Goal: Task Accomplishment & Management: Manage account settings

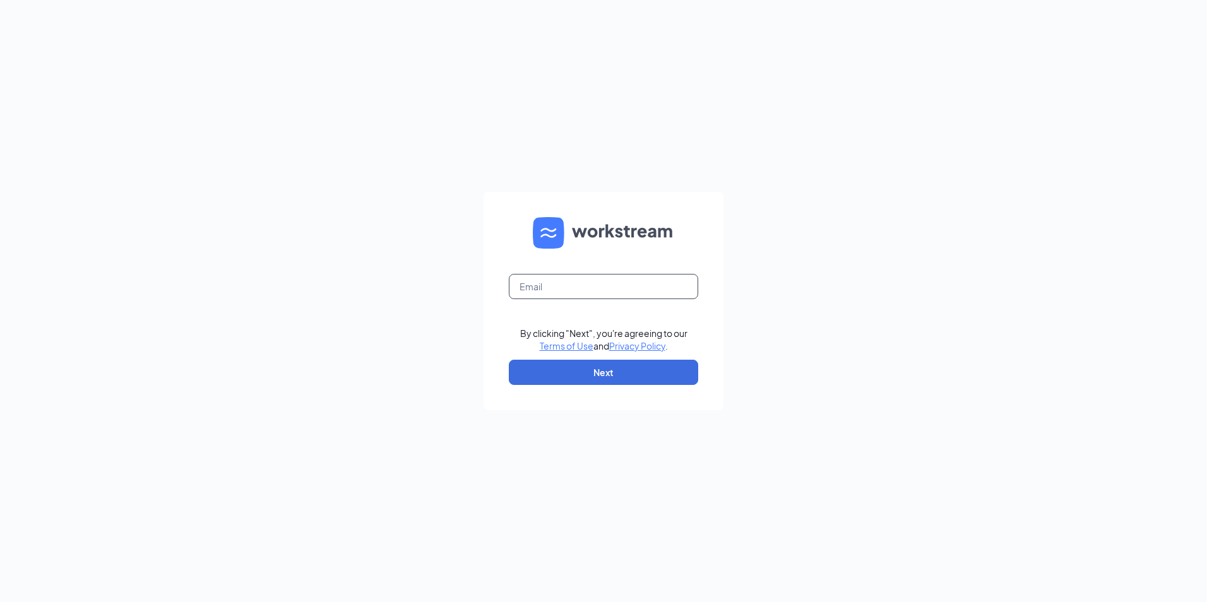
click at [595, 290] on input "text" at bounding box center [603, 286] width 189 height 25
type input "F1AA@CATTLEBARON.COM"
click at [602, 368] on button "Next" at bounding box center [603, 372] width 189 height 25
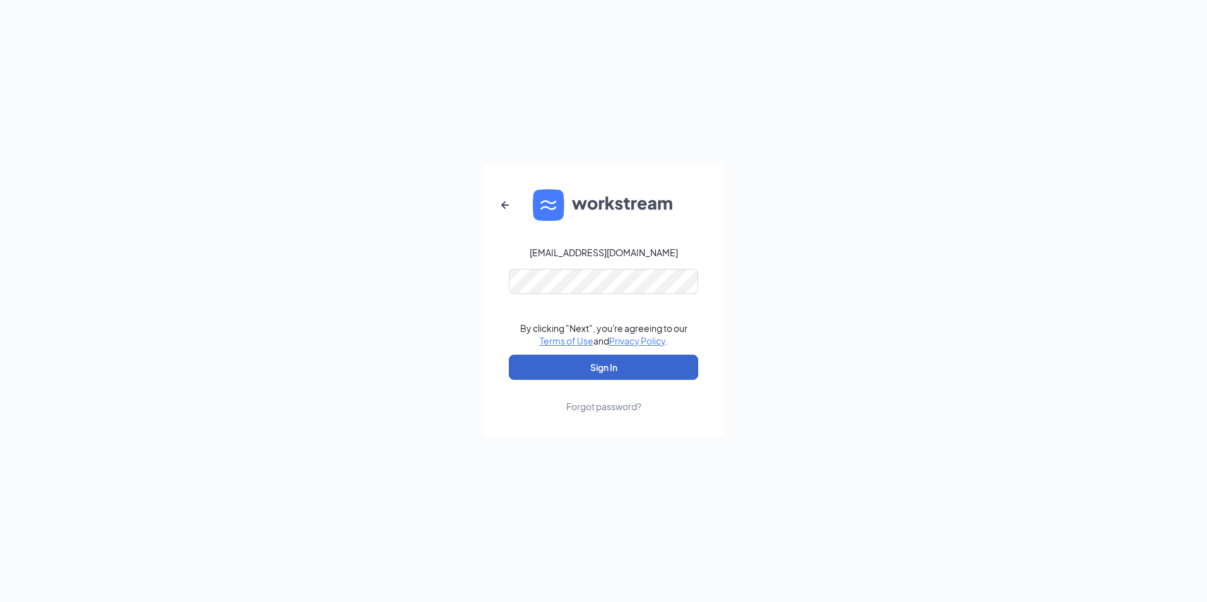
click at [599, 360] on button "Sign In" at bounding box center [603, 367] width 189 height 25
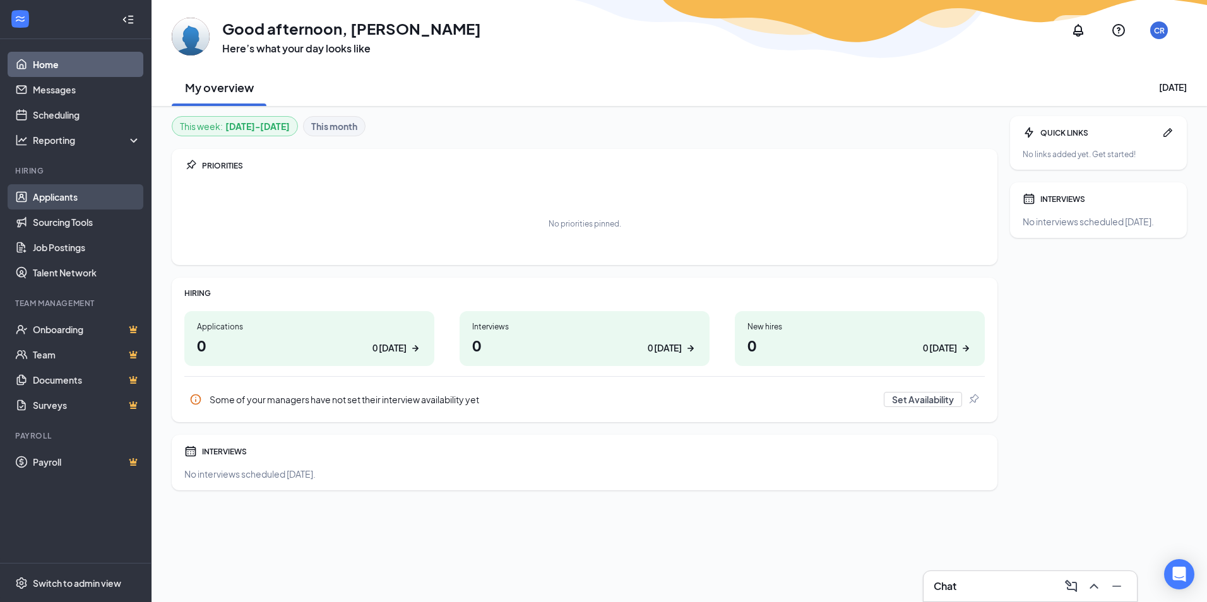
click at [83, 198] on link "Applicants" at bounding box center [87, 196] width 108 height 25
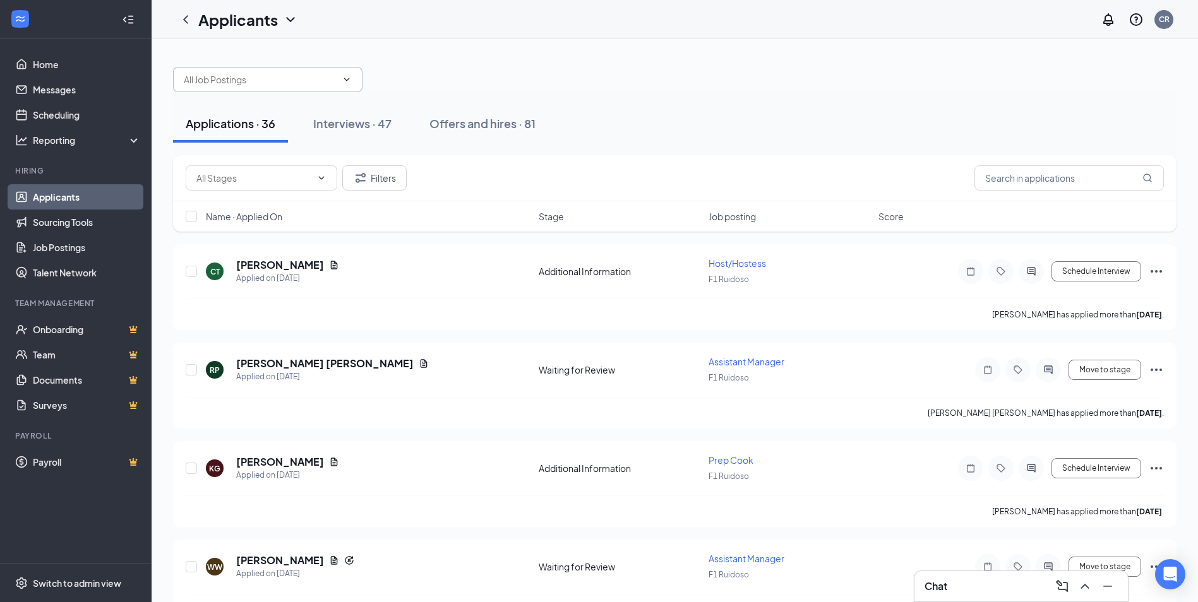
click at [289, 75] on input "text" at bounding box center [260, 80] width 153 height 14
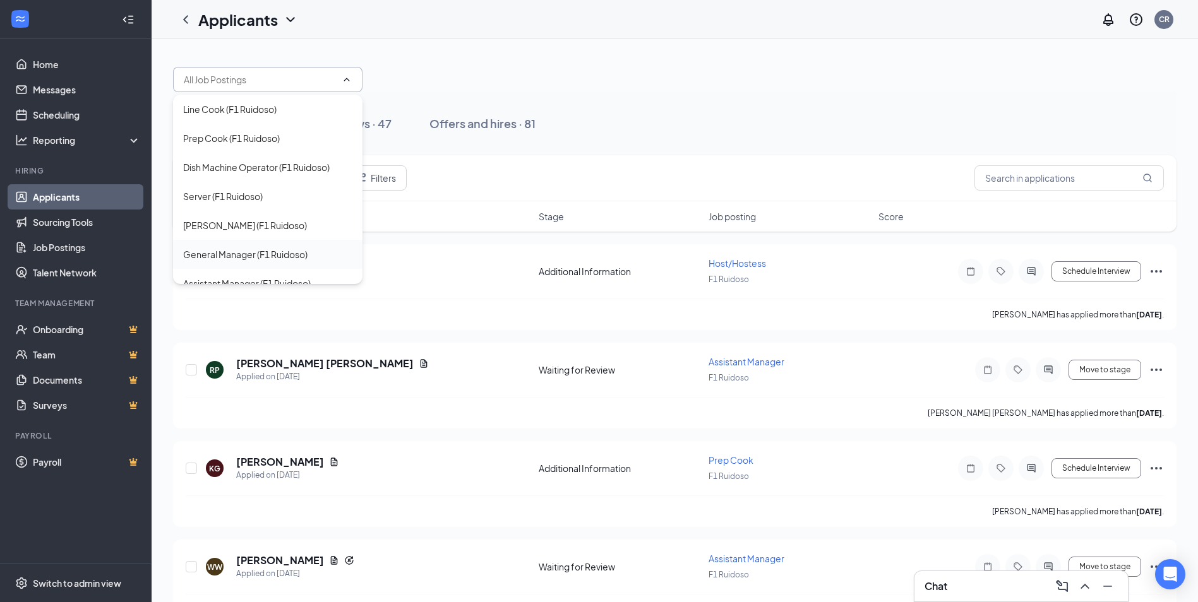
click at [269, 258] on div "General Manager (F1 Ruidoso)" at bounding box center [245, 255] width 124 height 14
type input "General Manager (F1 Ruidoso)"
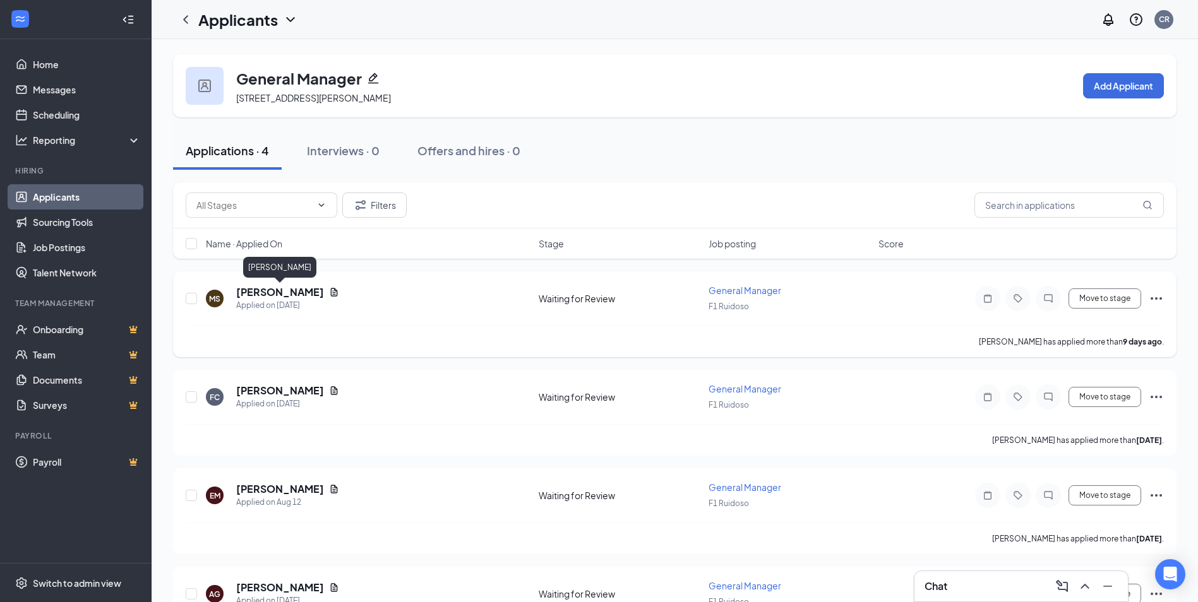
click at [282, 298] on h5 "[PERSON_NAME]" at bounding box center [280, 292] width 88 height 14
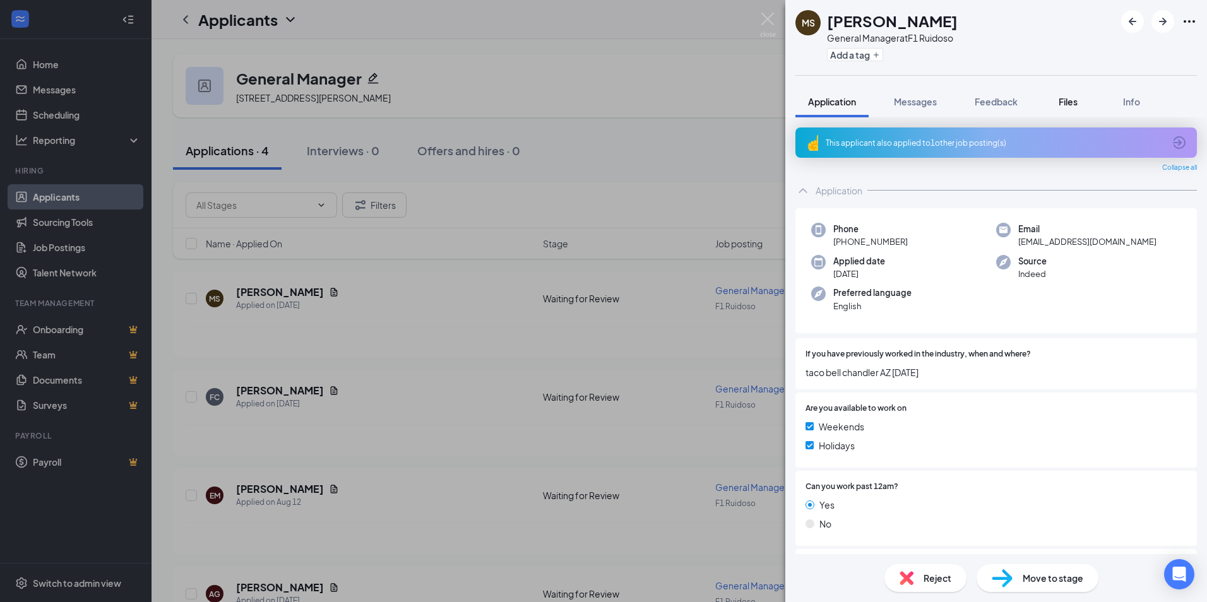
click at [1071, 100] on span "Files" at bounding box center [1068, 101] width 19 height 11
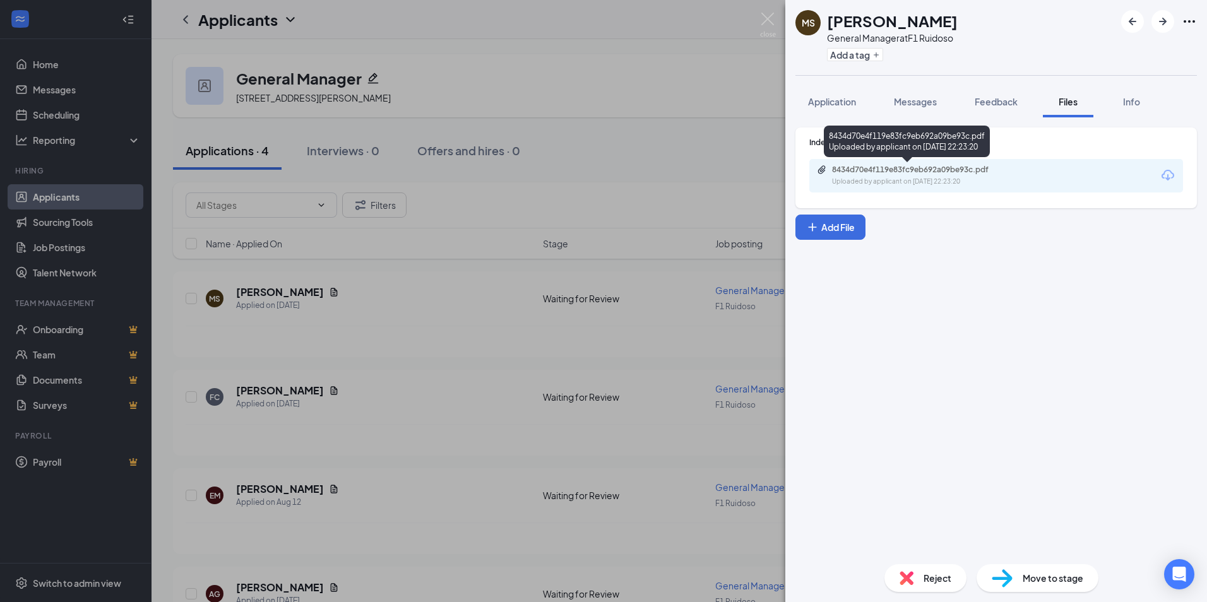
click at [945, 180] on div "Uploaded by applicant on [DATE] 22:23:20" at bounding box center [926, 182] width 189 height 10
click at [673, 153] on div "[PERSON_NAME] General Manager at F1 Ruidoso Add a tag Application Messages Feed…" at bounding box center [603, 301] width 1207 height 602
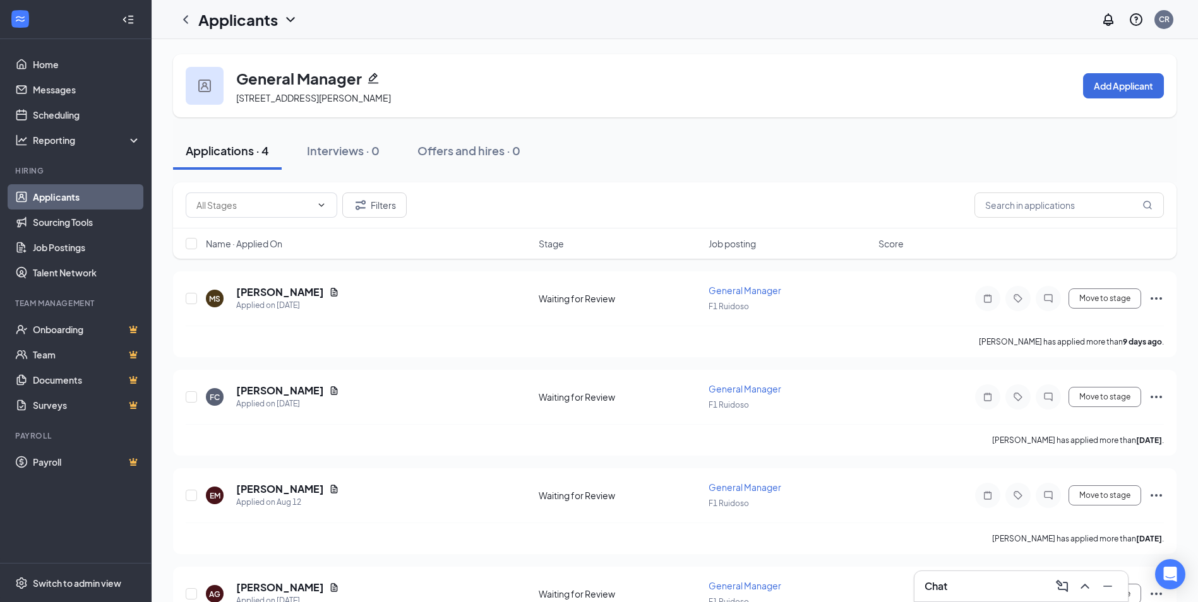
click at [600, 85] on div "General Manager [STREET_ADDRESS][PERSON_NAME][PERSON_NAME] Add Applicant" at bounding box center [675, 85] width 1004 height 63
click at [520, 297] on div "[PERSON_NAME] Applied on [DATE]" at bounding box center [368, 298] width 325 height 27
click at [1099, 291] on button "Move to stage" at bounding box center [1105, 299] width 73 height 20
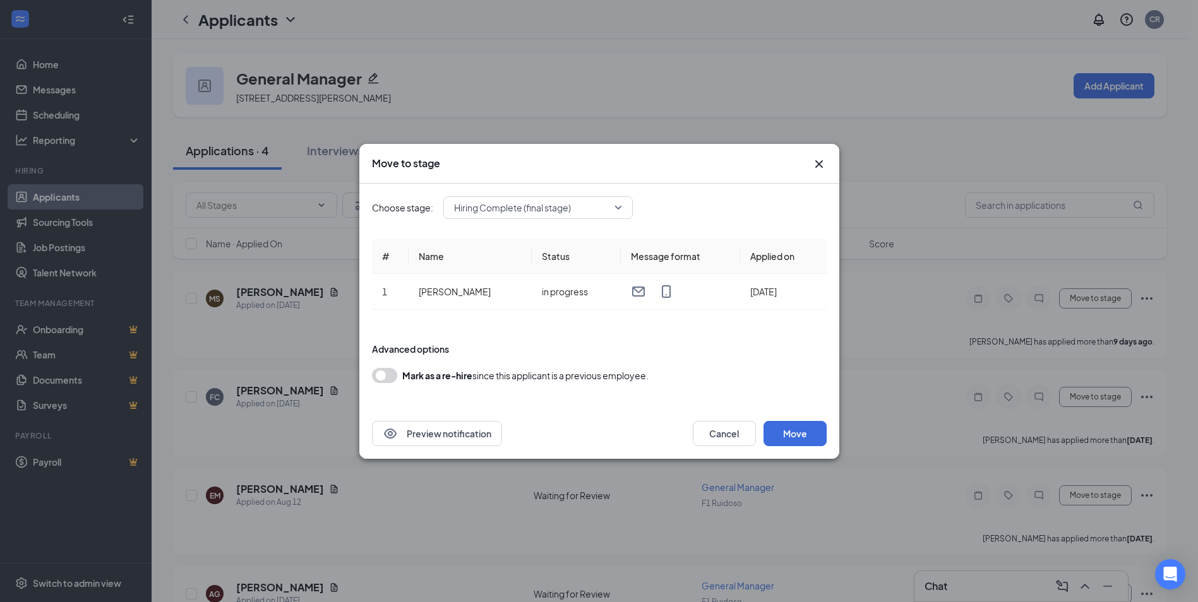
click at [822, 160] on icon "Cross" at bounding box center [819, 164] width 8 height 8
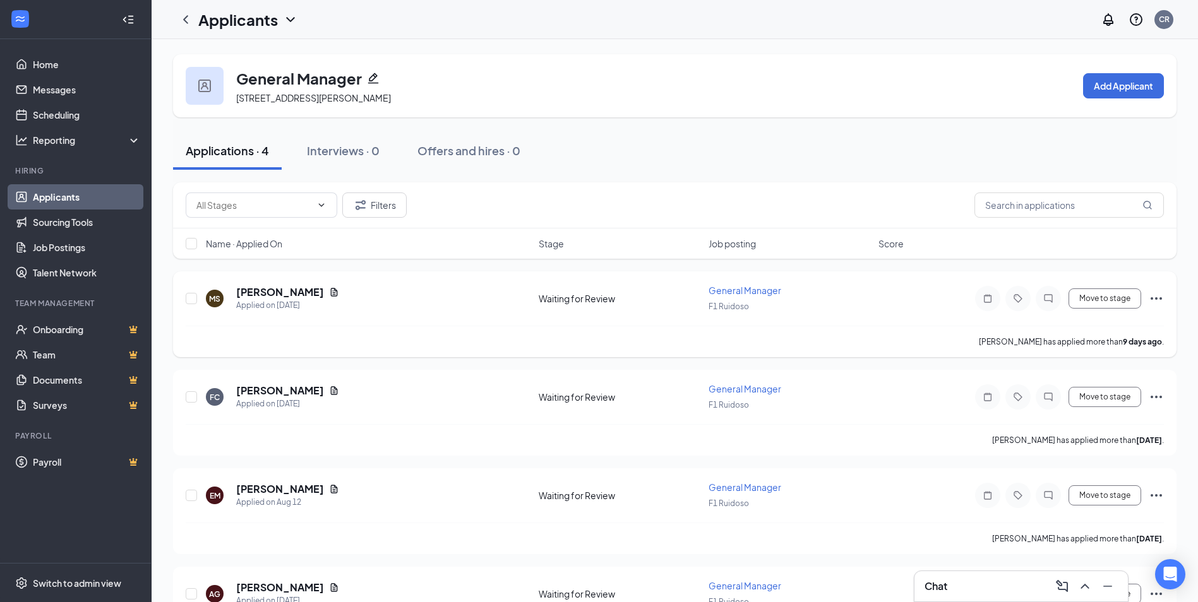
click at [491, 299] on div "[PERSON_NAME] Applied on [DATE]" at bounding box center [368, 298] width 325 height 27
click at [434, 306] on div "[PERSON_NAME] Applied on [DATE]" at bounding box center [368, 298] width 325 height 27
click at [430, 320] on div "[PERSON_NAME] Applied on [DATE] Waiting for Review General Manager F1 Ruidoso M…" at bounding box center [675, 305] width 978 height 42
drag, startPoint x: 433, startPoint y: 317, endPoint x: 426, endPoint y: 315, distance: 6.8
click at [426, 315] on div "[PERSON_NAME] Applied on [DATE] Waiting for Review General Manager F1 Ruidoso M…" at bounding box center [675, 305] width 978 height 42
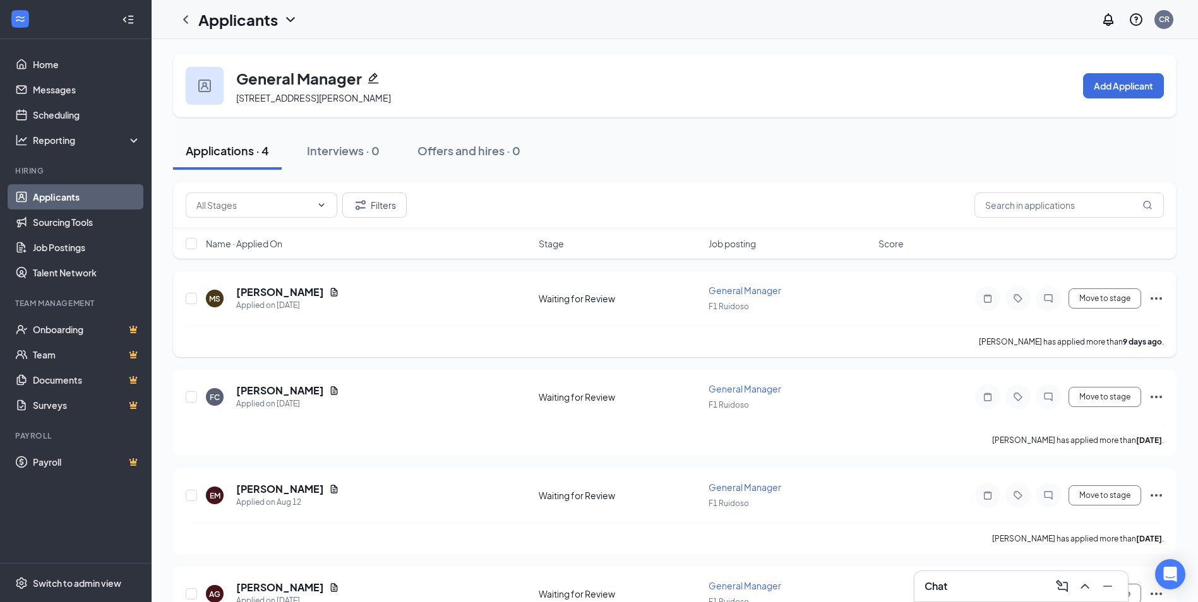
click at [395, 319] on div "[PERSON_NAME] Applied on [DATE] Waiting for Review General Manager F1 Ruidoso M…" at bounding box center [675, 305] width 978 height 42
click at [248, 326] on div "[PERSON_NAME] has applied more than [DATE] ." at bounding box center [675, 342] width 978 height 32
click at [813, 311] on div "F1 Ruidoso" at bounding box center [790, 306] width 162 height 14
click at [762, 307] on div "F1 Ruidoso" at bounding box center [790, 306] width 162 height 14
click at [971, 578] on div "Chat" at bounding box center [1021, 587] width 193 height 20
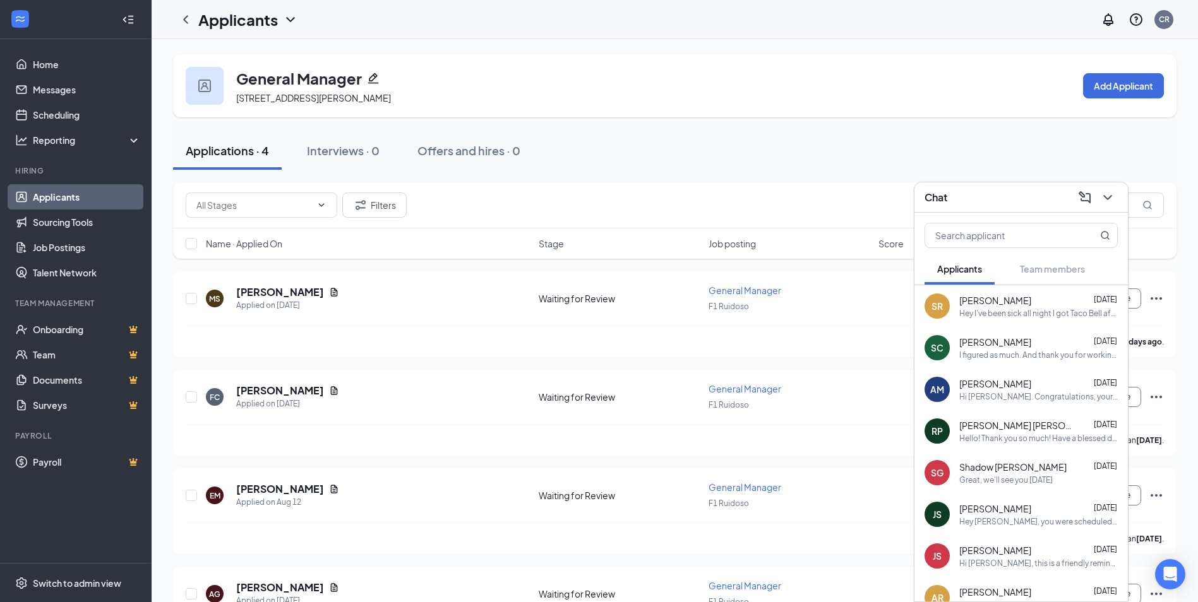
click at [554, 208] on div "Filters" at bounding box center [675, 205] width 978 height 25
click at [462, 301] on div "[PERSON_NAME] Applied on [DATE]" at bounding box center [368, 298] width 325 height 27
click at [474, 331] on div "[PERSON_NAME] has applied more than [DATE] ." at bounding box center [675, 342] width 978 height 32
click at [474, 313] on div "[PERSON_NAME] Applied on [DATE] Waiting for Review General Manager F1 Ruidoso M…" at bounding box center [675, 305] width 978 height 42
click at [419, 313] on div "[PERSON_NAME] Applied on [DATE] Waiting for Review General Manager F1 Ruidoso M…" at bounding box center [675, 305] width 978 height 42
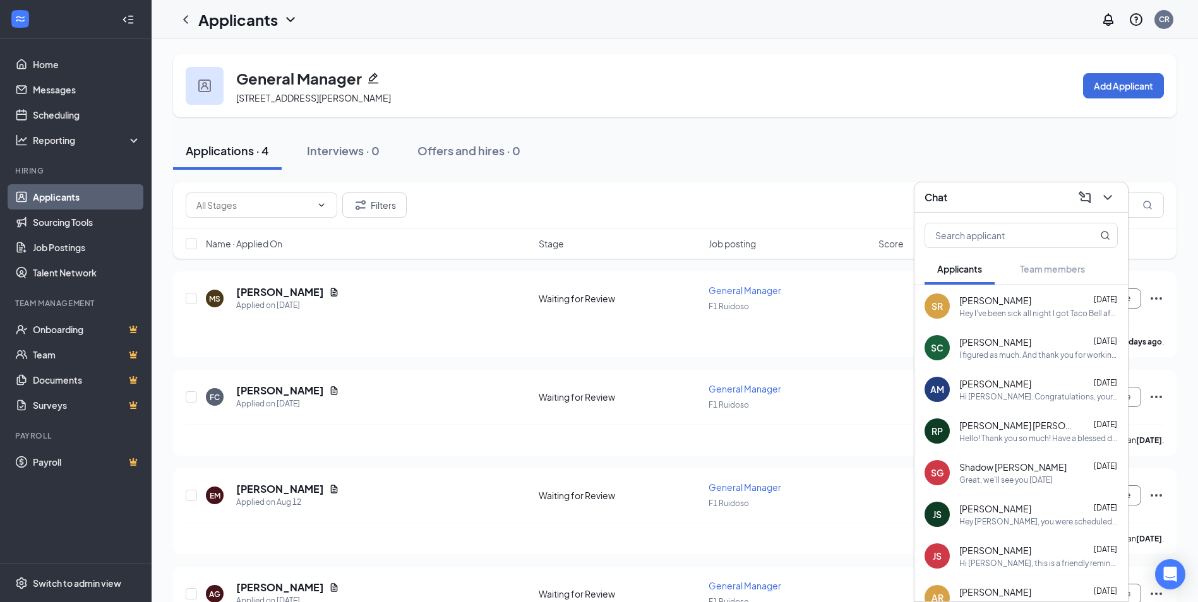
click at [729, 141] on div "Applications · 4 Interviews · 0 Offers and hires · 0" at bounding box center [675, 151] width 1004 height 38
click at [496, 296] on div "[PERSON_NAME] Applied on [DATE]" at bounding box center [368, 298] width 325 height 27
